Goal: Transaction & Acquisition: Purchase product/service

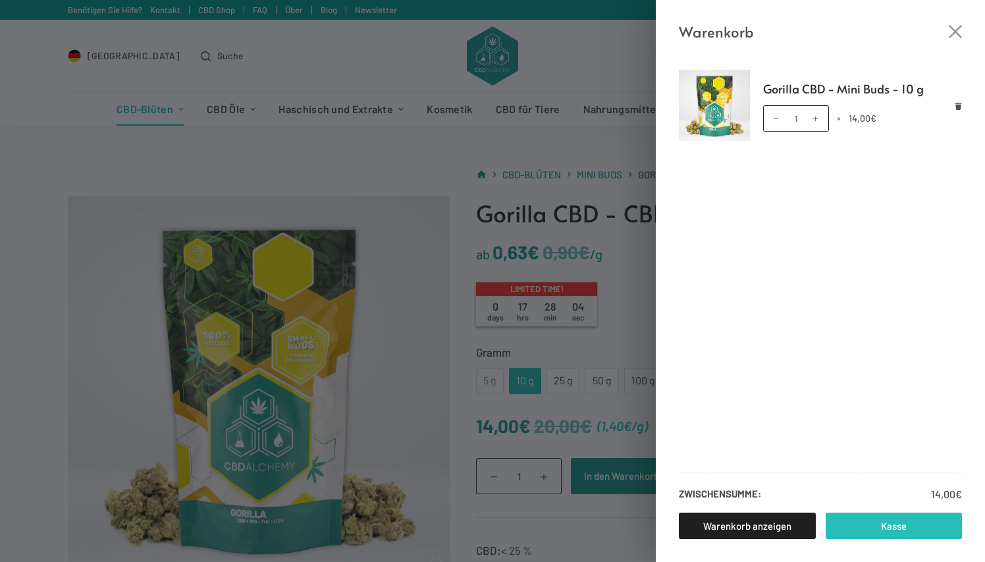
click at [845, 531] on link "Kasse" at bounding box center [894, 526] width 137 height 26
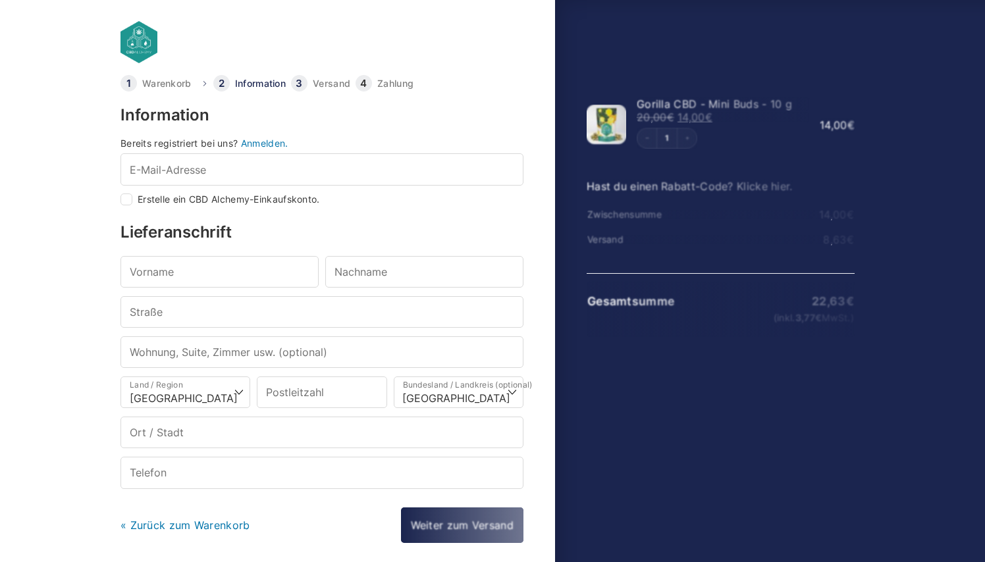
select select "DE-BE"
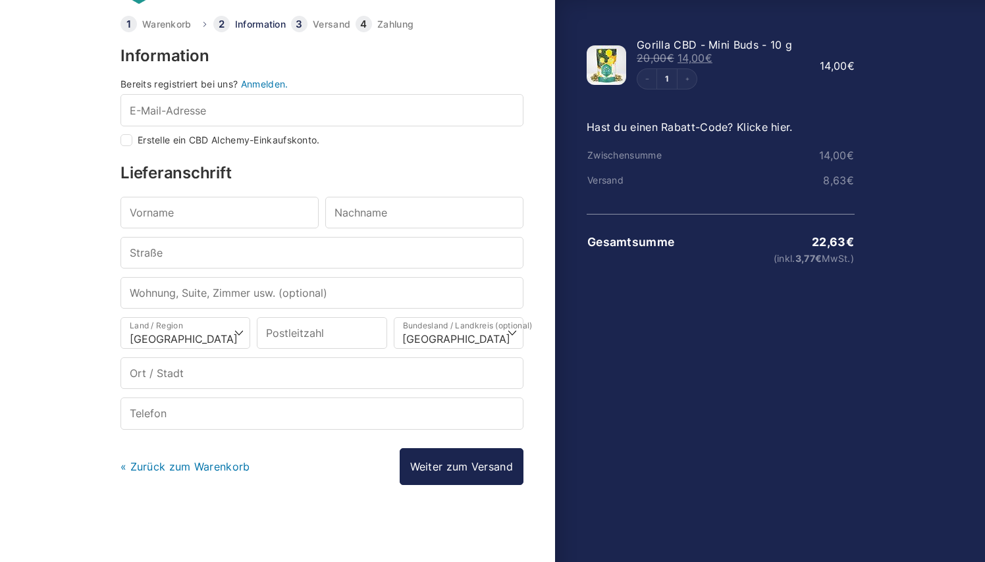
scroll to position [59, 0]
click at [181, 468] on link "« Zurück zum Warenkorb" at bounding box center [186, 467] width 130 height 13
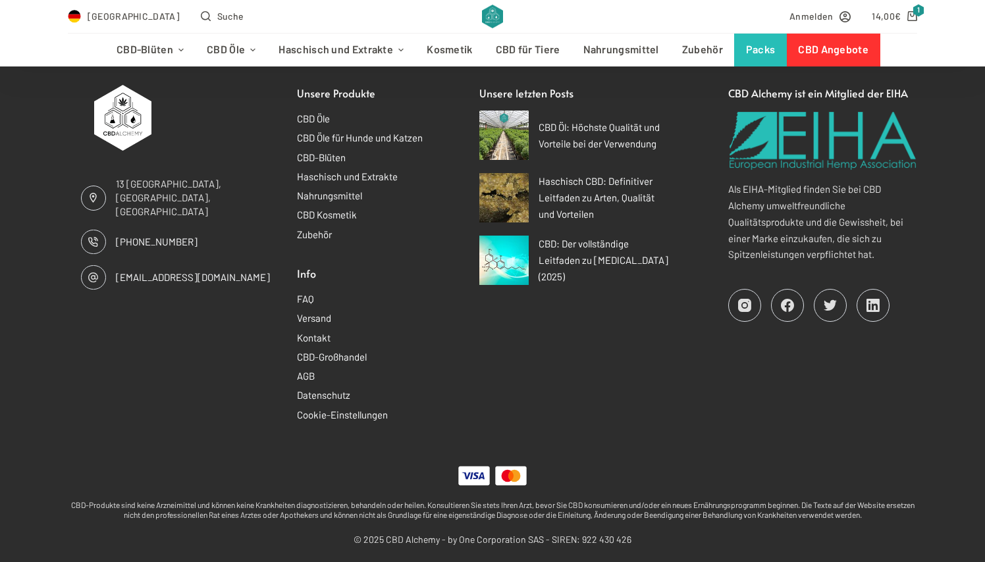
scroll to position [1030, 0]
click at [319, 320] on link "Versand" at bounding box center [314, 318] width 34 height 12
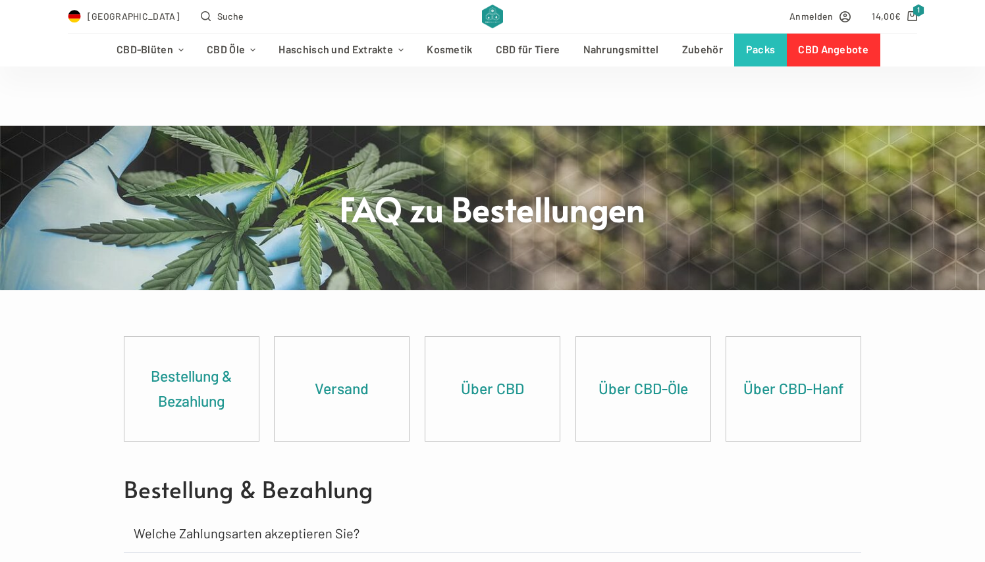
scroll to position [796, 0]
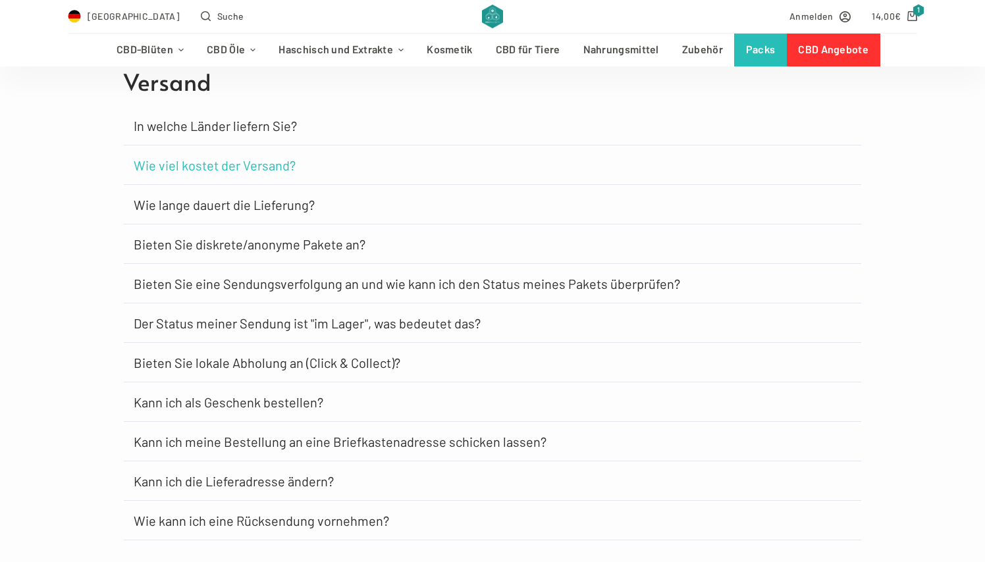
click at [269, 172] on link "Wie viel kostet der Versand?" at bounding box center [215, 165] width 162 height 13
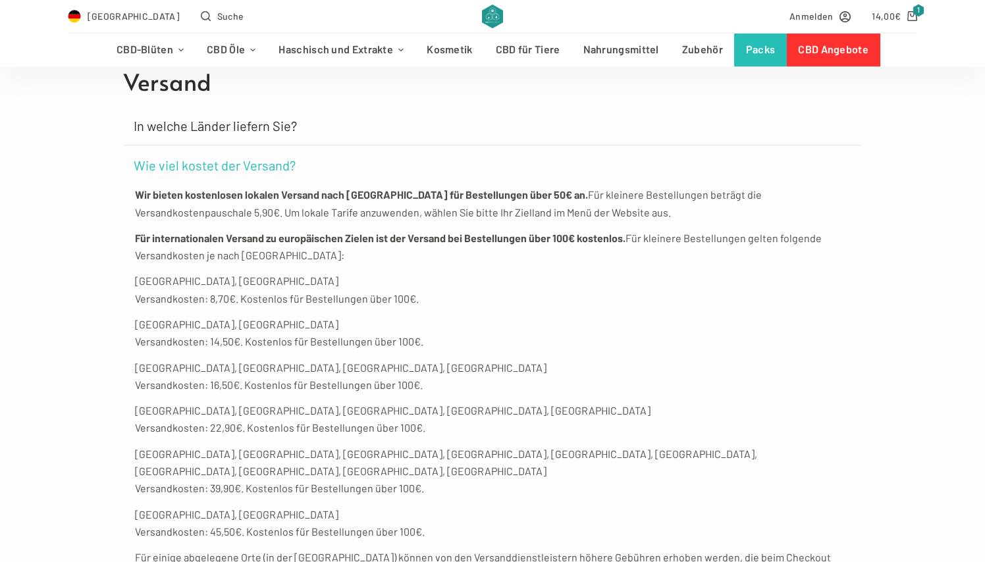
scroll to position [796, 0]
